Goal: Task Accomplishment & Management: Manage account settings

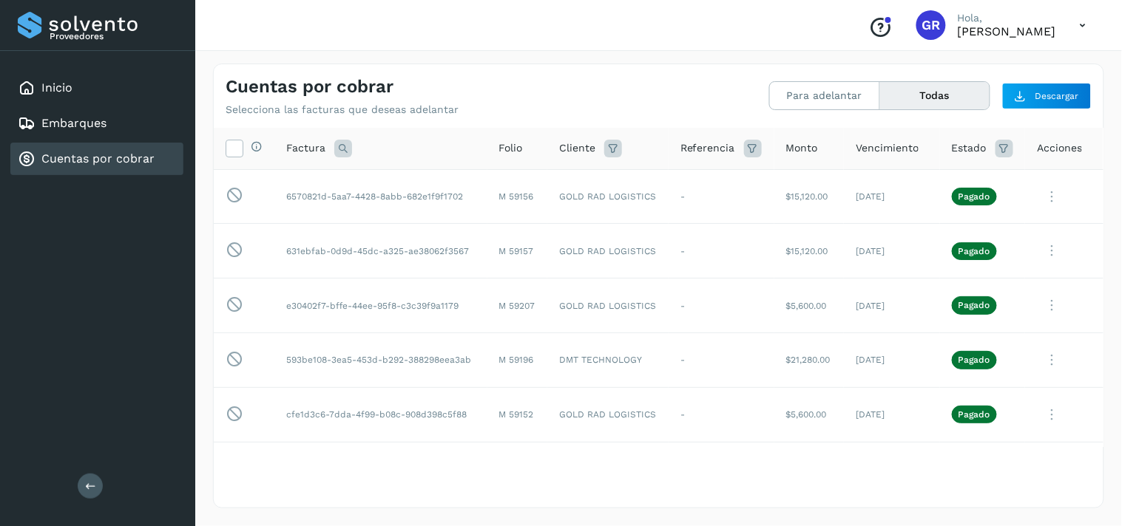
drag, startPoint x: 876, startPoint y: 136, endPoint x: 885, endPoint y: 132, distance: 9.9
click at [883, 133] on th "Vencimiento" at bounding box center [892, 149] width 96 height 42
click at [764, 121] on div "Cuentas por cobrar Selecciona las facturas que deseas adelantar Para adelantar …" at bounding box center [658, 286] width 891 height 445
click at [72, 156] on link "Cuentas por cobrar" at bounding box center [97, 159] width 113 height 14
click at [64, 129] on div "Embarques" at bounding box center [62, 124] width 89 height 18
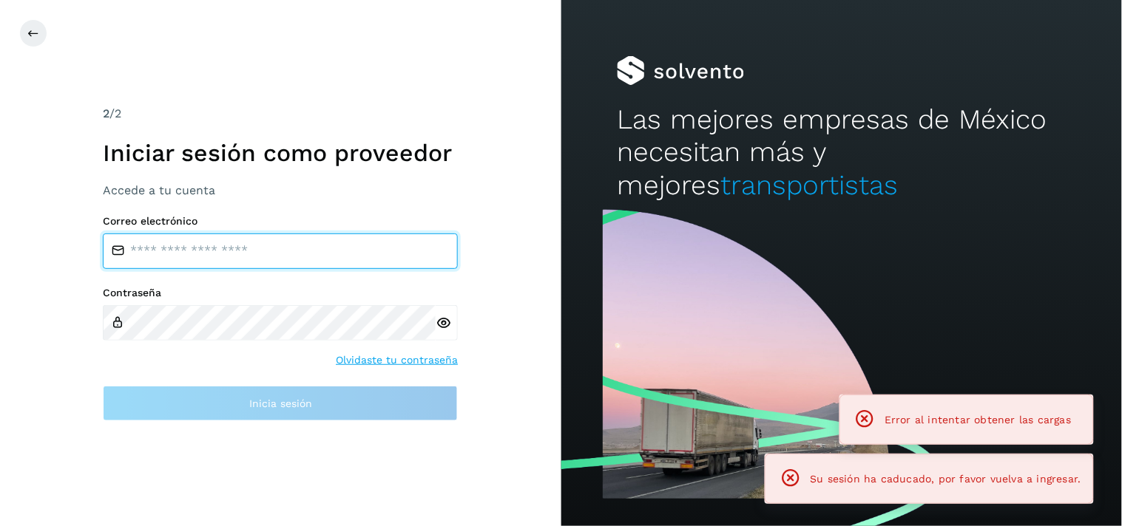
click at [166, 248] on input "email" at bounding box center [280, 251] width 355 height 35
type input "**********"
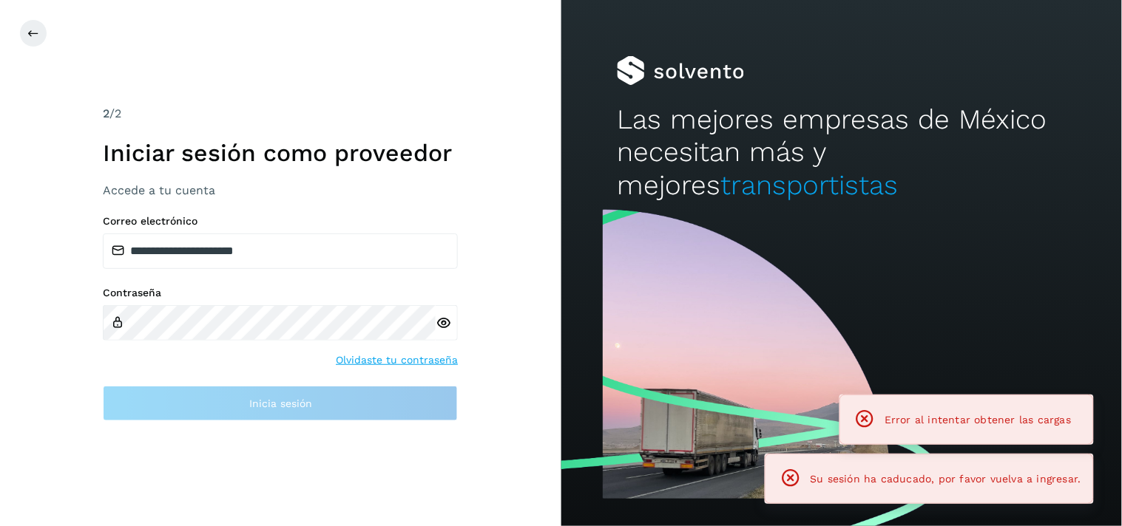
click at [232, 299] on div "Contraseña" at bounding box center [280, 314] width 355 height 54
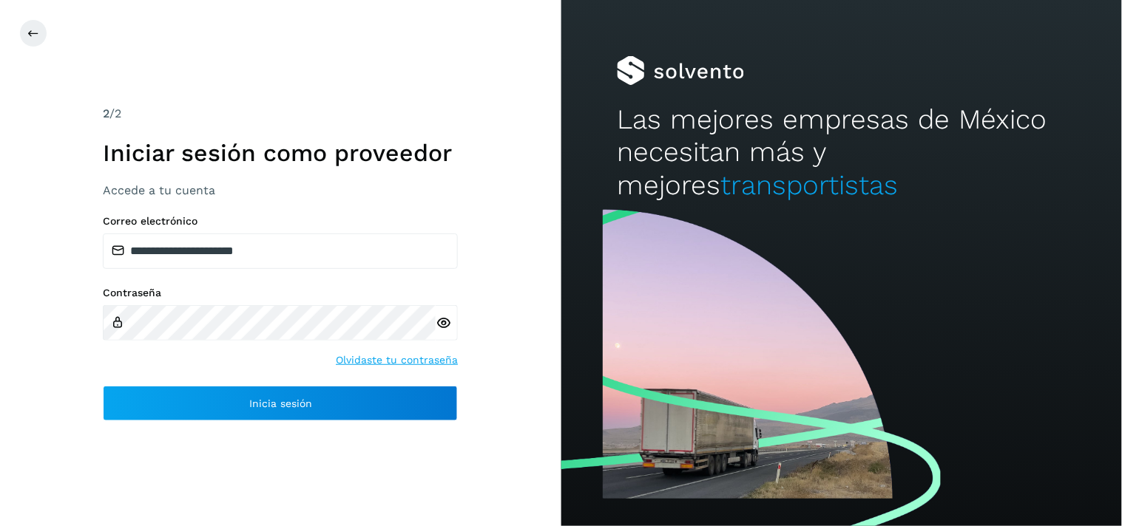
drag, startPoint x: 254, startPoint y: 430, endPoint x: 266, endPoint y: 424, distance: 13.6
click at [254, 430] on div "**********" at bounding box center [280, 263] width 561 height 526
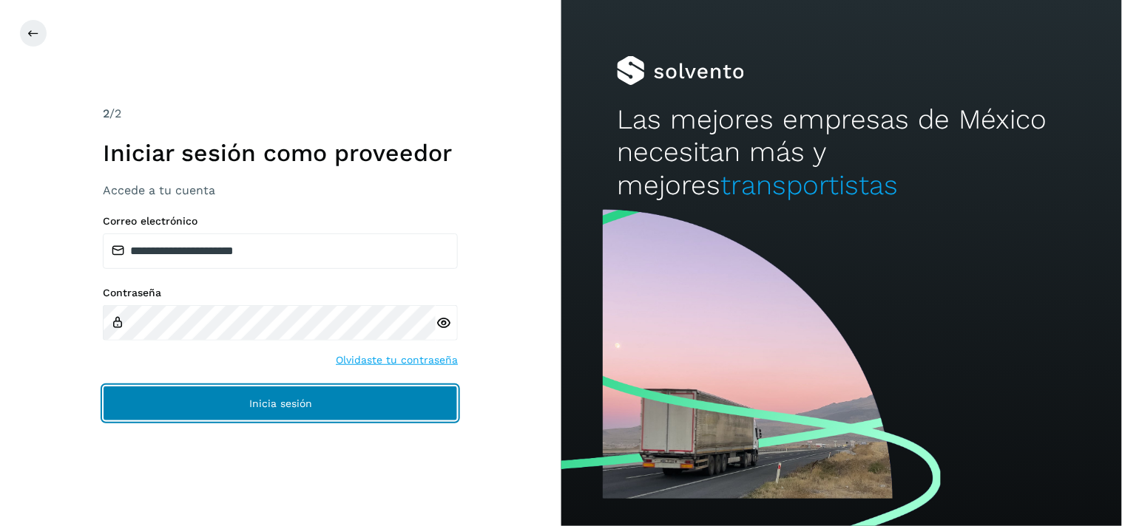
click at [268, 414] on button "Inicia sesión" at bounding box center [280, 403] width 355 height 35
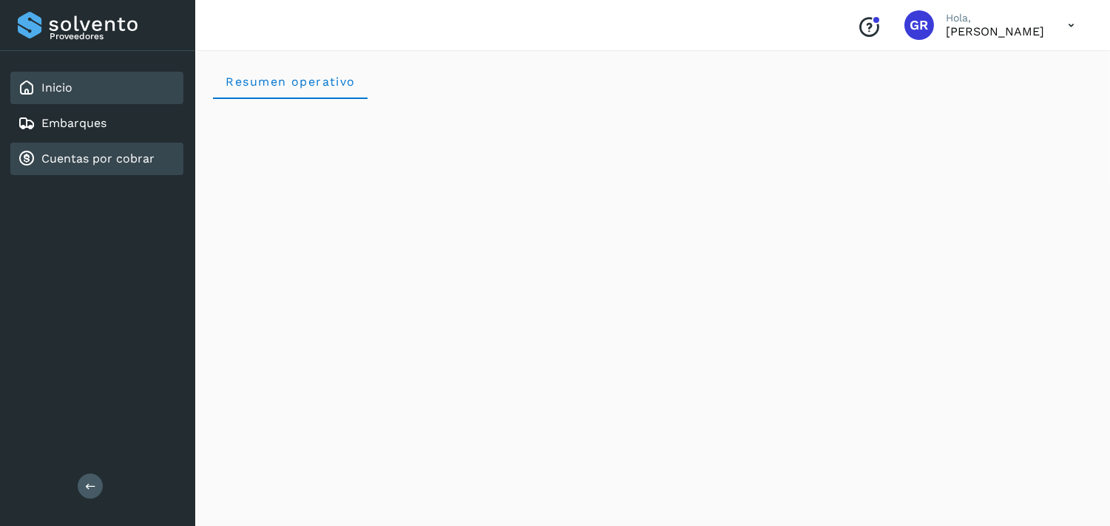
click at [106, 159] on link "Cuentas por cobrar" at bounding box center [97, 159] width 113 height 14
